Goal: Information Seeking & Learning: Find contact information

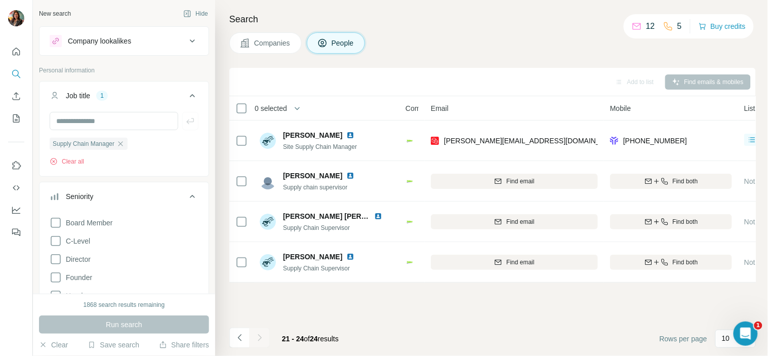
scroll to position [0, 19]
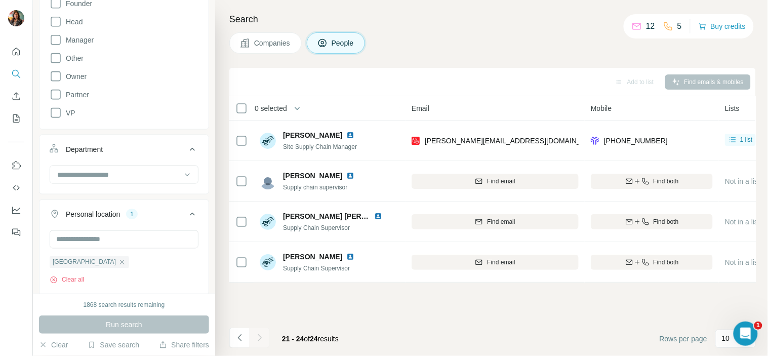
click at [544, 53] on div "Companies People" at bounding box center [492, 42] width 527 height 21
click at [622, 83] on button "Add to list (1)" at bounding box center [621, 81] width 62 height 15
click at [621, 83] on button "Add to list (1)" at bounding box center [621, 81] width 62 height 15
click at [605, 80] on button "Add to list (1)" at bounding box center [621, 81] width 62 height 15
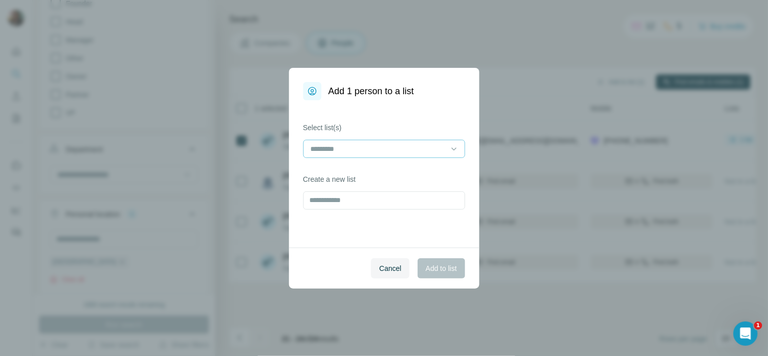
click at [324, 154] on input at bounding box center [378, 148] width 137 height 11
click at [340, 148] on input at bounding box center [378, 148] width 137 height 11
click at [346, 199] on input "text" at bounding box center [384, 200] width 162 height 18
type input "*"
type input "*****"
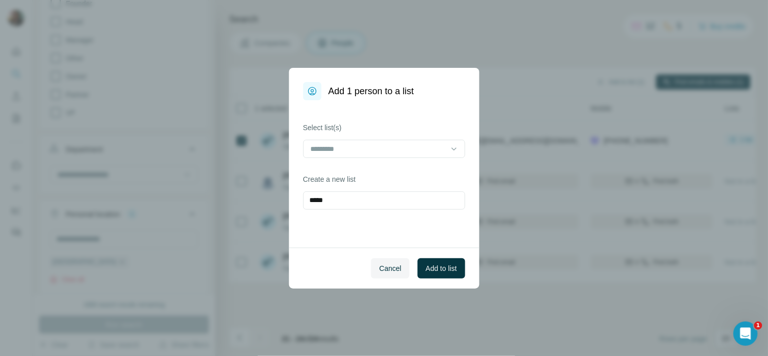
click at [433, 282] on div "Cancel Add to list" at bounding box center [384, 268] width 190 height 41
click at [438, 259] on button "Add to list" at bounding box center [441, 268] width 47 height 20
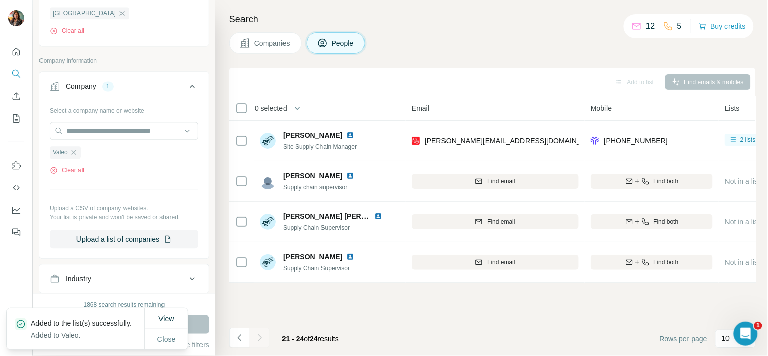
scroll to position [563, 0]
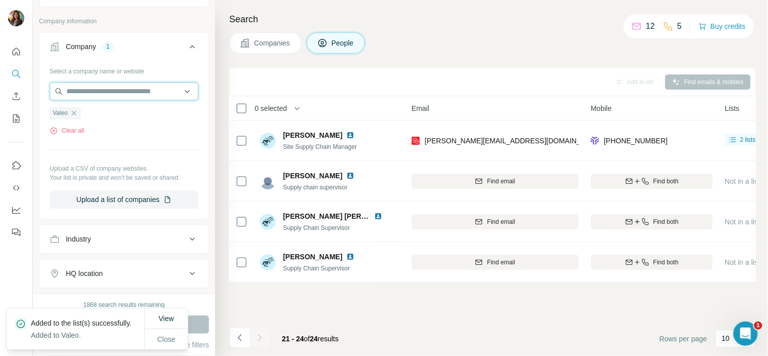
click at [80, 99] on input "text" at bounding box center [124, 91] width 149 height 18
click at [84, 143] on div "Select a company name or website Valeo Clear all Upload a CSV of company websit…" at bounding box center [124, 136] width 149 height 146
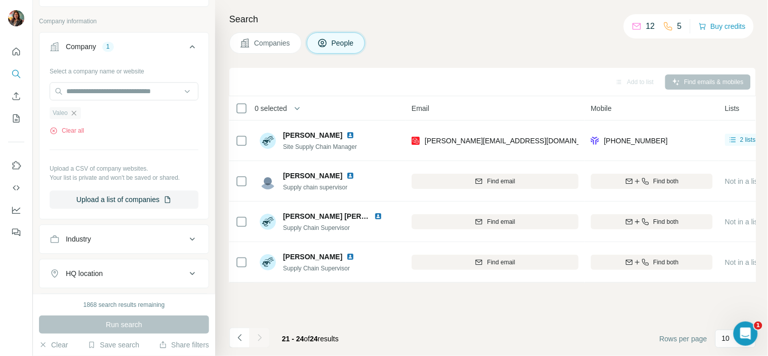
click at [76, 117] on icon "button" at bounding box center [74, 113] width 8 height 8
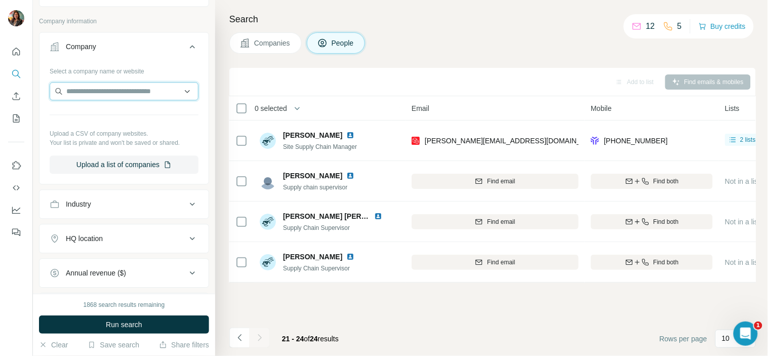
click at [83, 95] on input "text" at bounding box center [124, 91] width 149 height 18
type input "*****"
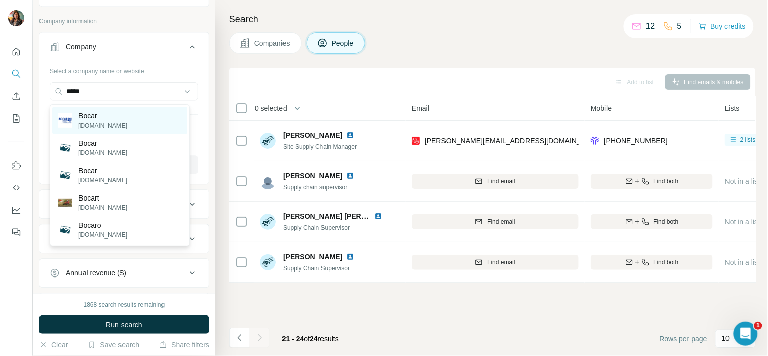
click at [103, 114] on p "Bocar" at bounding box center [103, 116] width 49 height 10
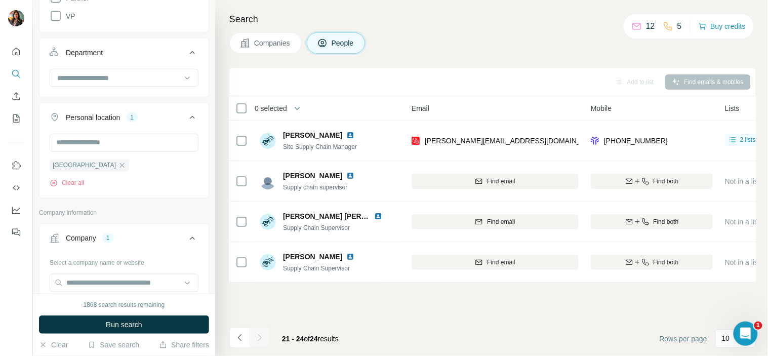
scroll to position [483, 0]
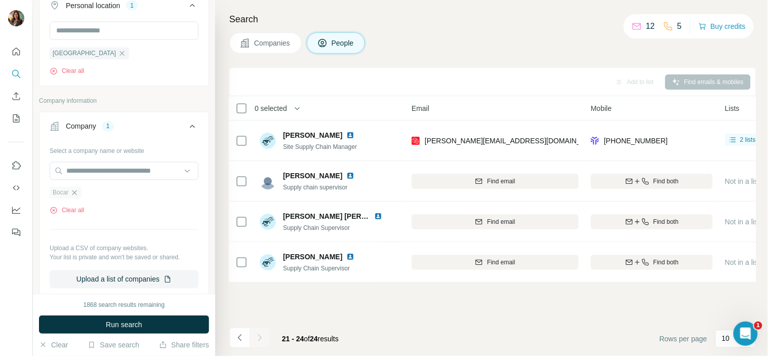
click at [75, 194] on icon "button" at bounding box center [74, 193] width 8 height 8
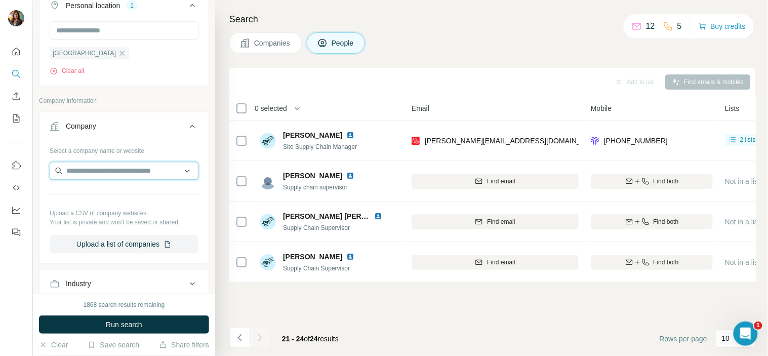
click at [87, 171] on input "text" at bounding box center [124, 171] width 149 height 18
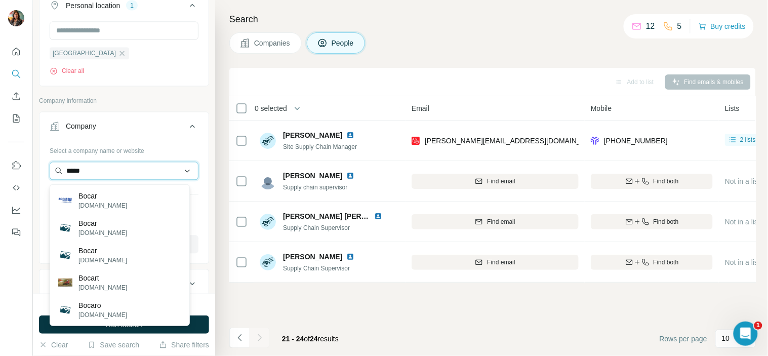
type input "*****"
click at [115, 201] on div "Bocar [DOMAIN_NAME]" at bounding box center [119, 200] width 135 height 27
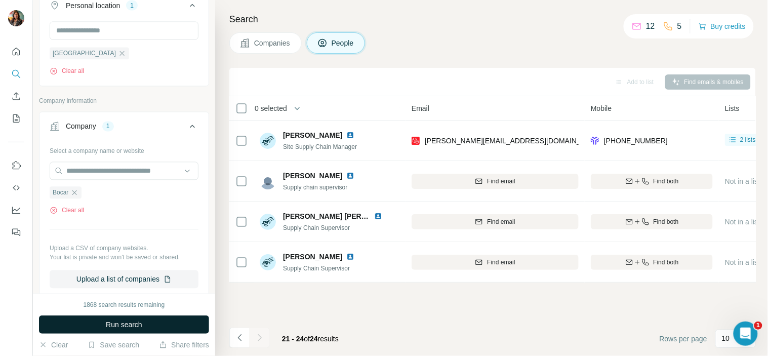
click at [120, 321] on span "Run search" at bounding box center [124, 325] width 36 height 10
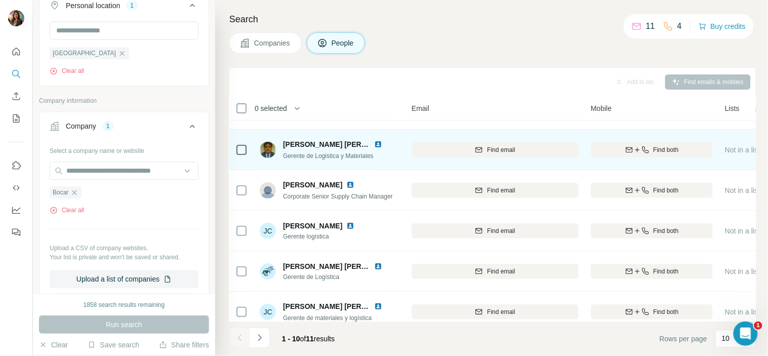
scroll to position [74, 19]
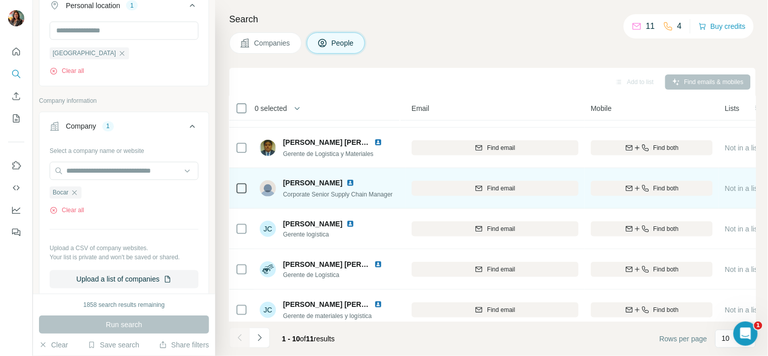
click at [346, 180] on img at bounding box center [350, 183] width 8 height 8
click at [638, 188] on icon "button" at bounding box center [638, 188] width 8 height 8
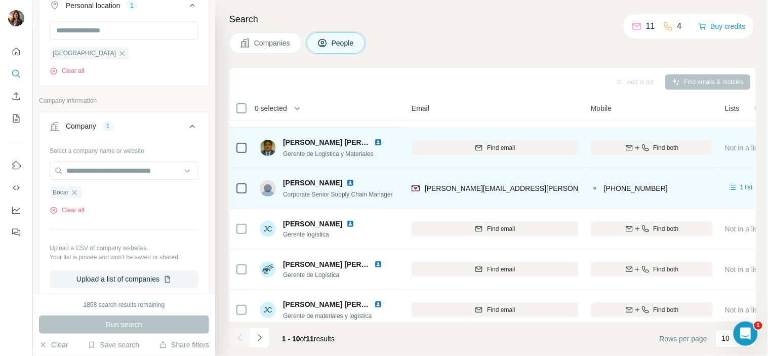
click at [378, 140] on img at bounding box center [378, 142] width 8 height 8
click at [538, 149] on div "Find email" at bounding box center [495, 147] width 167 height 9
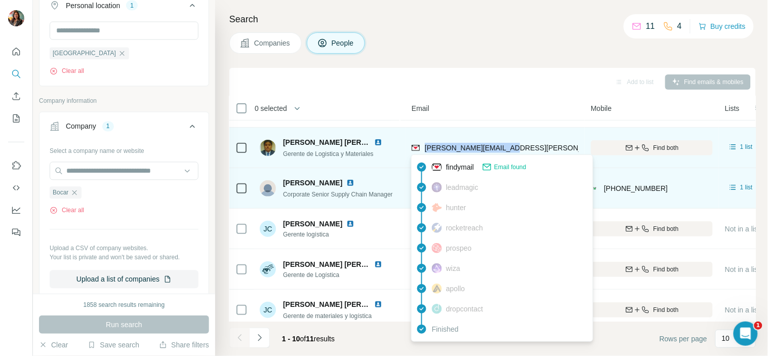
drag, startPoint x: 528, startPoint y: 148, endPoint x: 423, endPoint y: 147, distance: 104.9
click at [423, 147] on div "[PERSON_NAME][EMAIL_ADDRESS][PERSON_NAME][DOMAIN_NAME]" at bounding box center [495, 148] width 167 height 28
copy span "[PERSON_NAME][EMAIL_ADDRESS][PERSON_NAME][DOMAIN_NAME]"
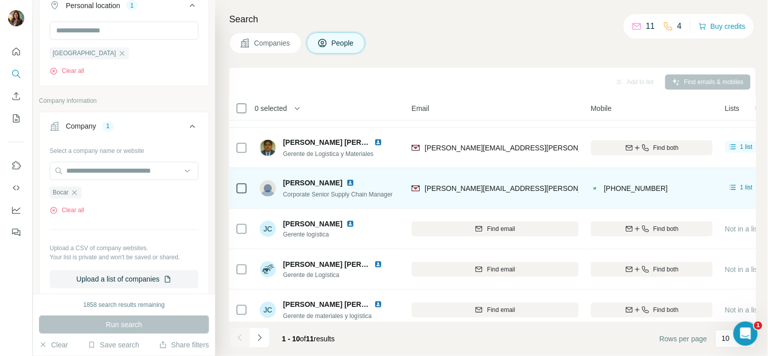
click at [447, 18] on h4 "Search" at bounding box center [492, 19] width 527 height 14
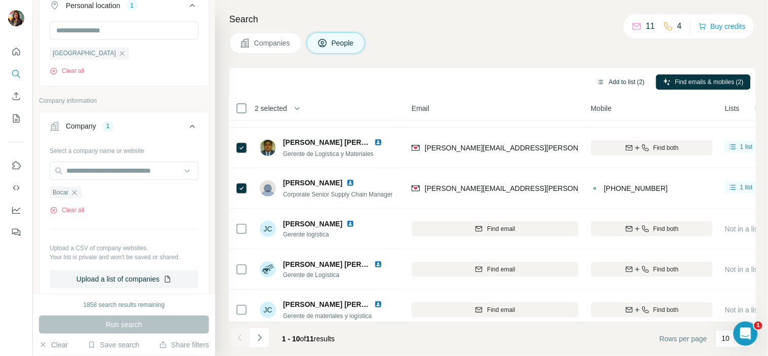
click at [607, 80] on button "Add to list (2)" at bounding box center [621, 81] width 62 height 15
click at [607, 81] on button "Add to list (2)" at bounding box center [621, 81] width 62 height 15
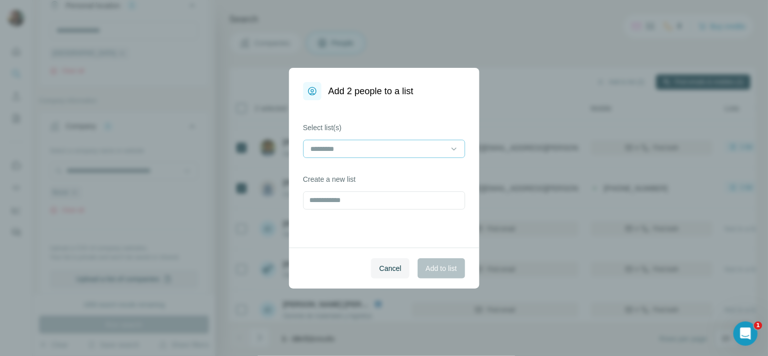
click at [446, 140] on div at bounding box center [384, 149] width 162 height 18
click at [388, 210] on div "Select list(s) Create a new list" at bounding box center [384, 173] width 190 height 147
click at [389, 203] on input "text" at bounding box center [384, 200] width 162 height 18
type input "*****"
click at [426, 266] on span "Add to list" at bounding box center [441, 268] width 31 height 10
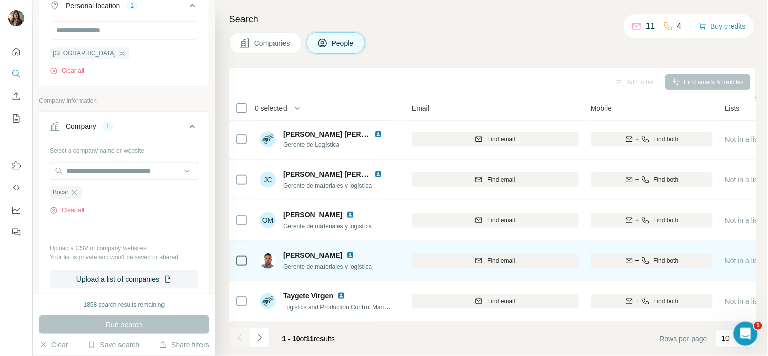
scroll to position [209, 19]
click at [346, 251] on img at bounding box center [350, 255] width 8 height 8
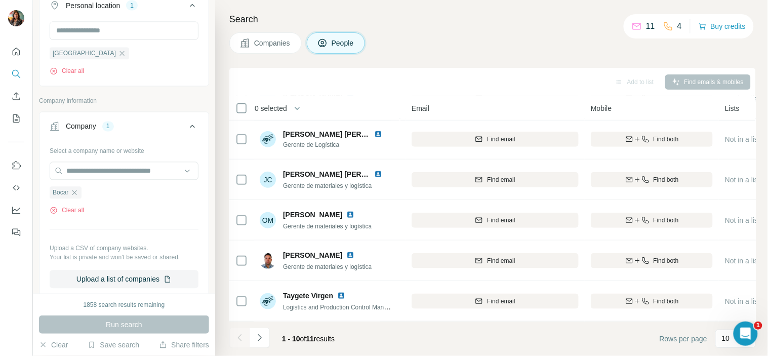
click at [266, 340] on button "Navigate to next page" at bounding box center [260, 338] width 20 height 20
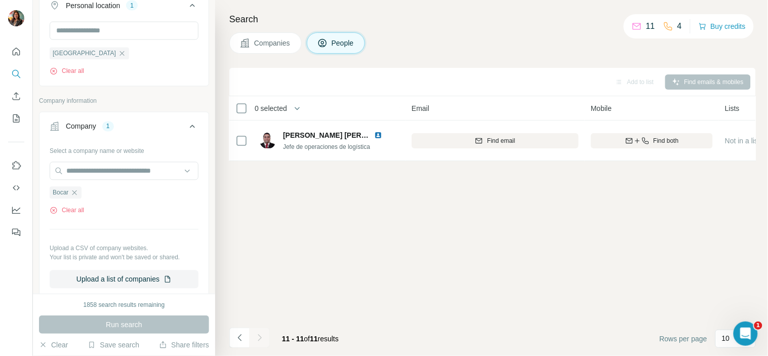
scroll to position [0, 19]
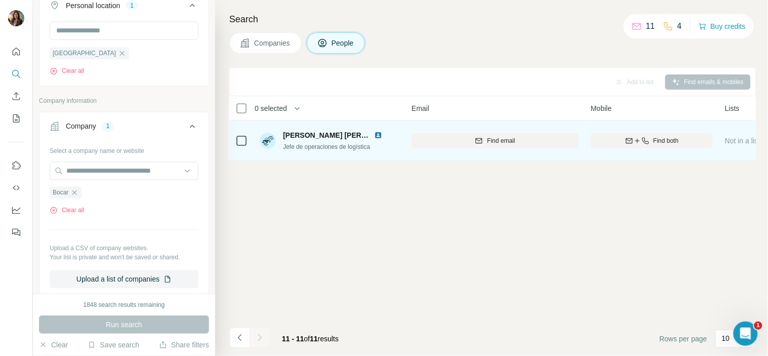
click at [376, 138] on img at bounding box center [378, 135] width 8 height 8
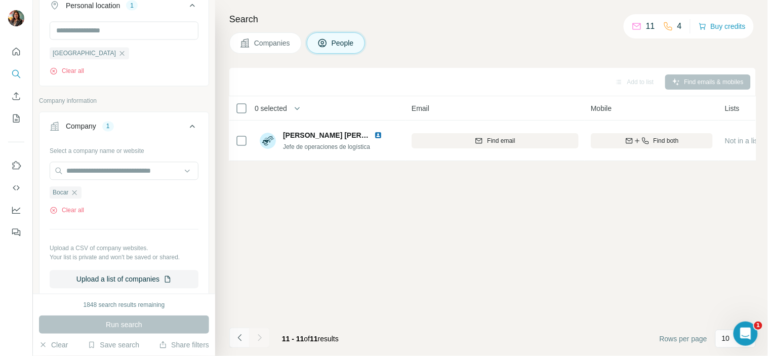
click at [235, 338] on icon "Navigate to previous page" at bounding box center [240, 338] width 10 height 10
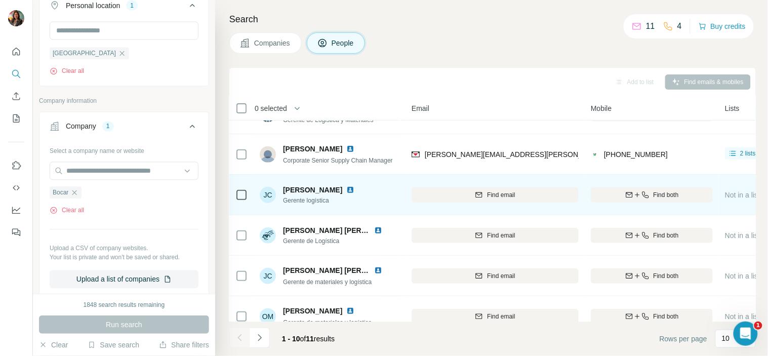
scroll to position [209, 19]
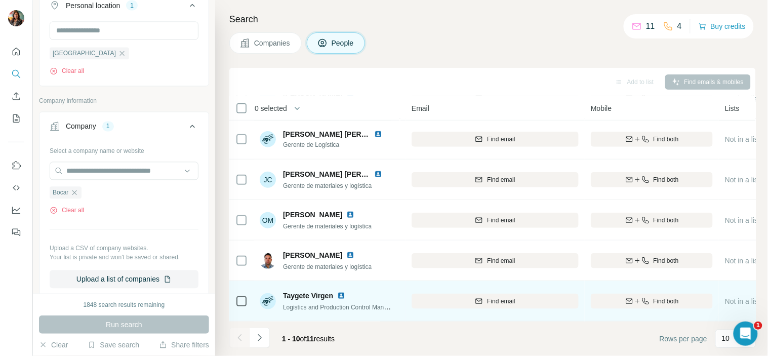
click at [339, 292] on img at bounding box center [341, 296] width 8 height 8
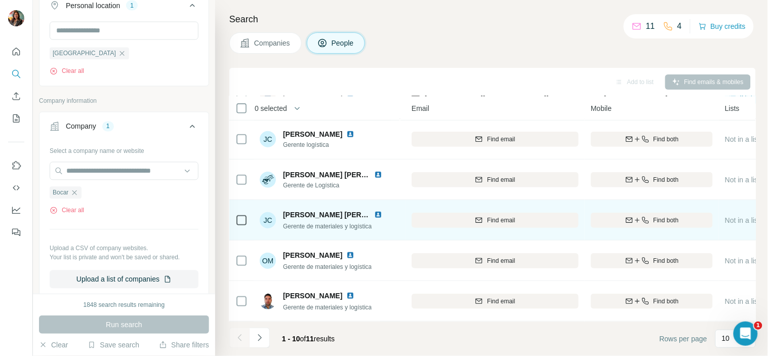
scroll to position [153, 19]
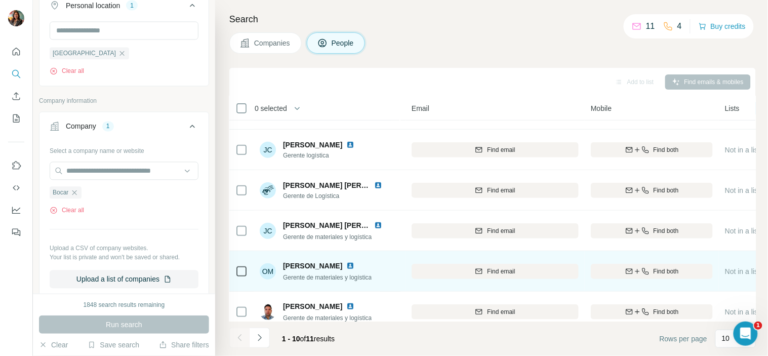
click at [346, 264] on img at bounding box center [350, 266] width 8 height 8
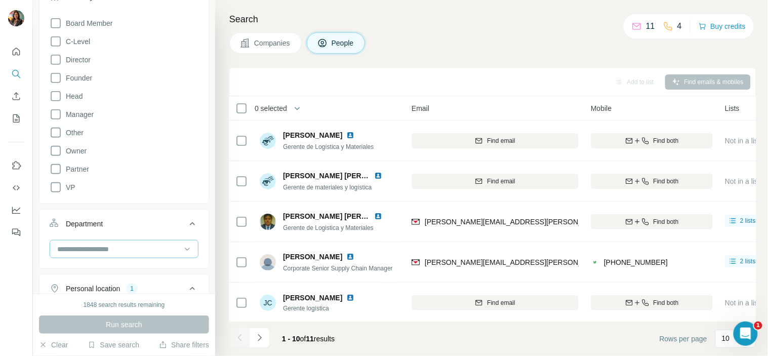
scroll to position [0, 0]
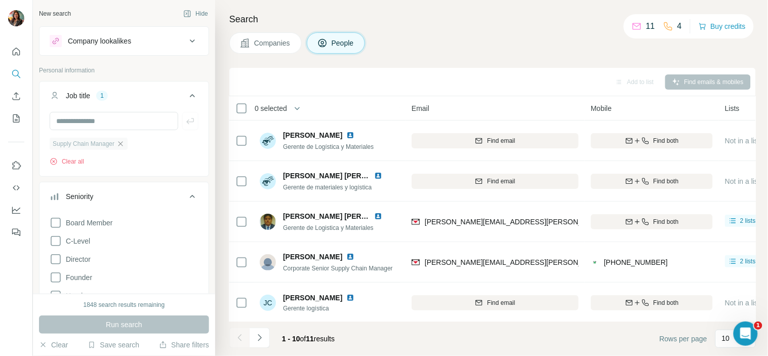
click at [122, 144] on icon "button" at bounding box center [121, 144] width 8 height 8
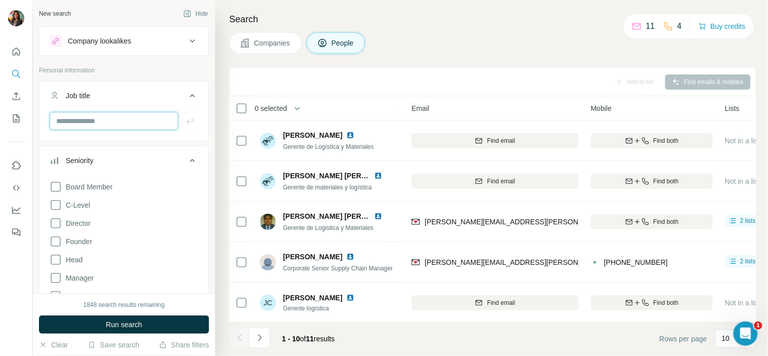
click at [123, 123] on input "text" at bounding box center [114, 121] width 129 height 18
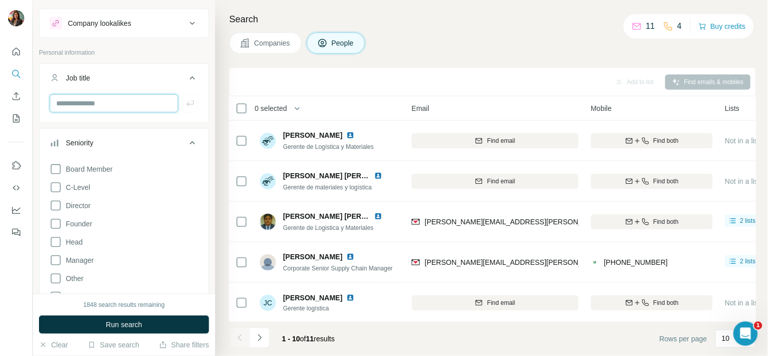
scroll to position [17, 0]
click at [118, 135] on button "Seniority" at bounding box center [124, 146] width 169 height 28
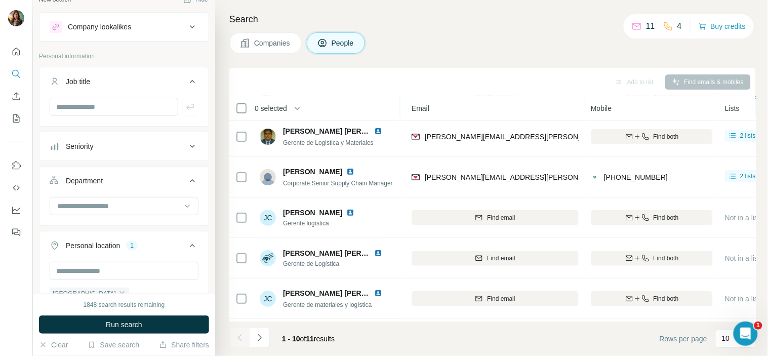
scroll to position [86, 19]
click at [127, 110] on input "text" at bounding box center [114, 107] width 129 height 18
type input "*********"
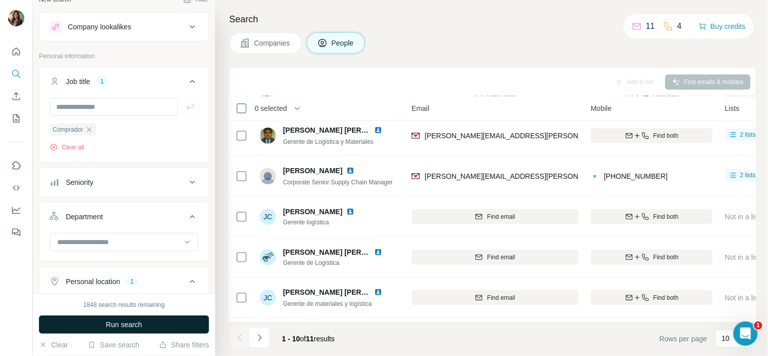
click at [181, 322] on button "Run search" at bounding box center [124, 325] width 170 height 18
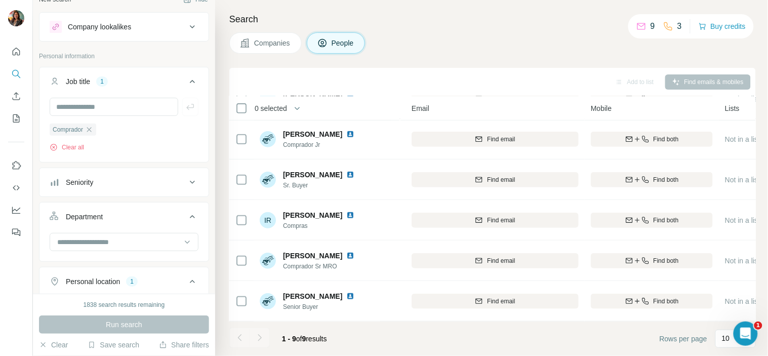
scroll to position [169, 19]
